Goal: Information Seeking & Learning: Learn about a topic

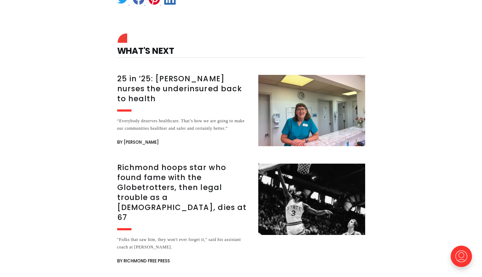
scroll to position [1587, 0]
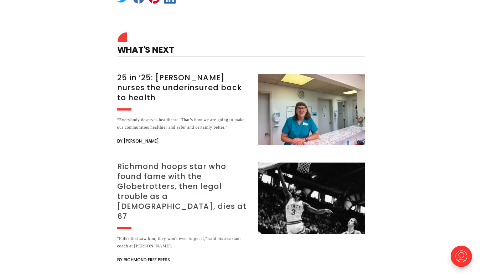
click at [139, 166] on h3 "Richmond hoops star who found fame with the Globetrotters, then legal trouble a…" at bounding box center [183, 191] width 133 height 60
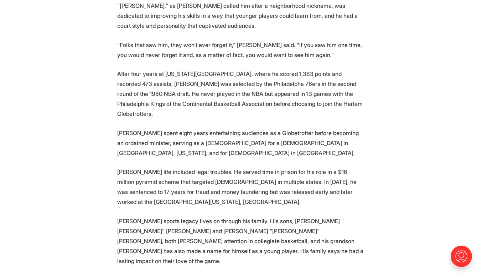
scroll to position [552, 0]
